Goal: Submit feedback/report problem

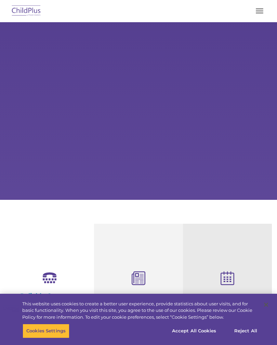
select select "MEDIUM"
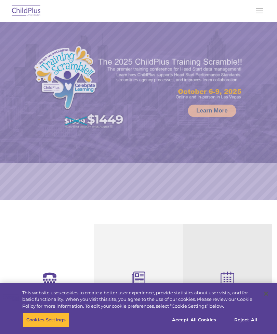
select select "MEDIUM"
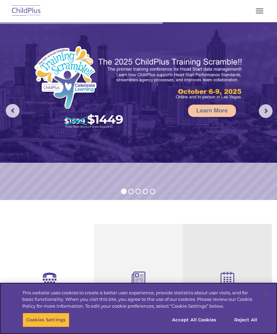
click at [208, 325] on button "Accept All Cookies" at bounding box center [194, 320] width 52 height 14
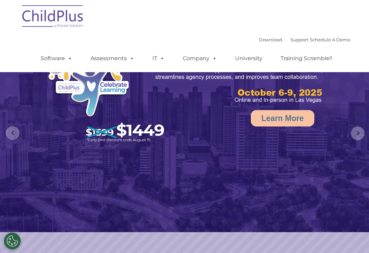
select select "MEDIUM"
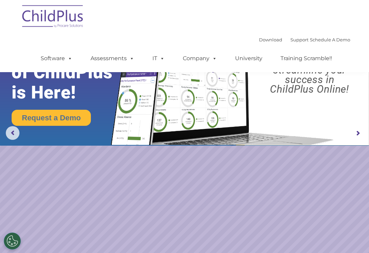
scroll to position [36, 0]
